Goal: Find specific page/section: Find specific page/section

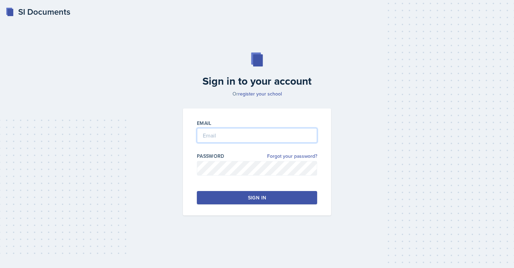
type input "[EMAIL_ADDRESS][PERSON_NAME][DOMAIN_NAME]"
click at [232, 200] on button "Sign in" at bounding box center [257, 197] width 120 height 13
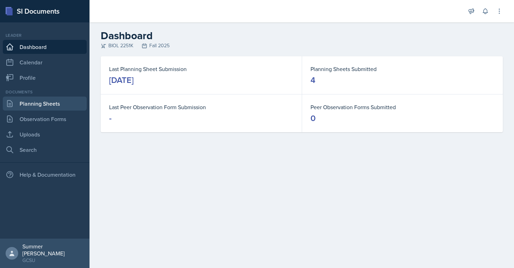
click at [52, 102] on link "Planning Sheets" at bounding box center [45, 104] width 84 height 14
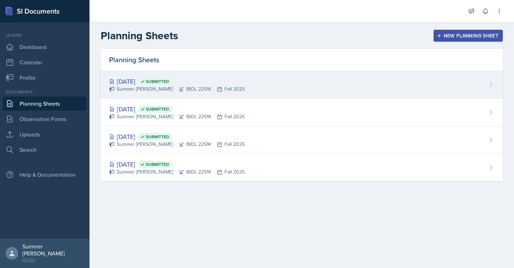
click at [132, 82] on div "[DATE] Submitted" at bounding box center [177, 81] width 136 height 9
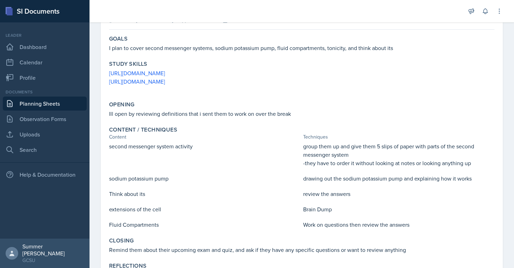
scroll to position [87, 0]
